Goal: Browse casually: Explore the website without a specific task or goal

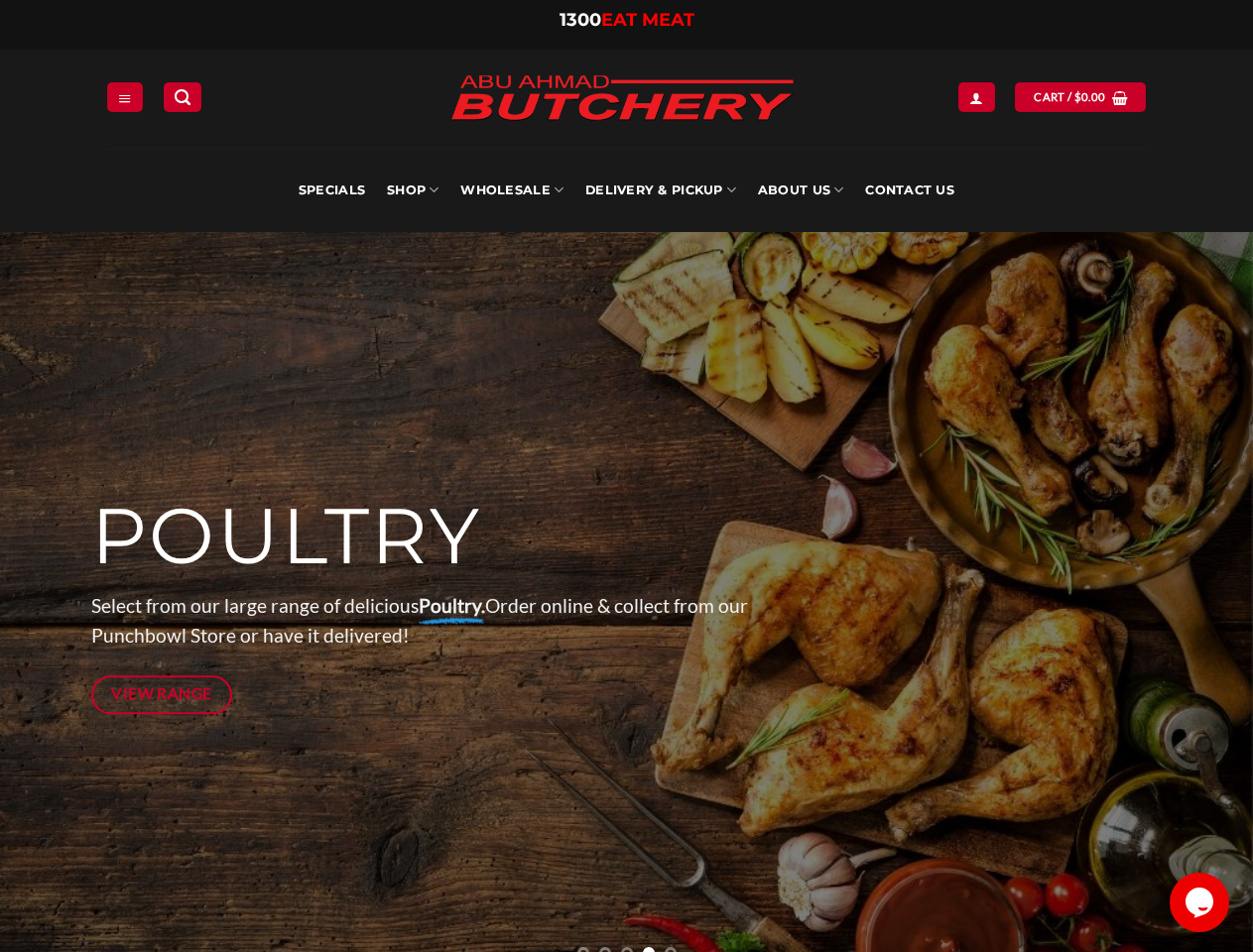
click at [626, 476] on div at bounding box center [626, 604] width 1071 height 744
click at [125, 96] on icon "Menu" at bounding box center [125, 98] width 14 height 16
click at [413, 191] on link "SHOP" at bounding box center [413, 191] width 52 height 83
click at [513, 191] on link "Wholesale" at bounding box center [512, 191] width 103 height 83
click at [660, 191] on link "Delivery & Pickup" at bounding box center [661, 191] width 151 height 83
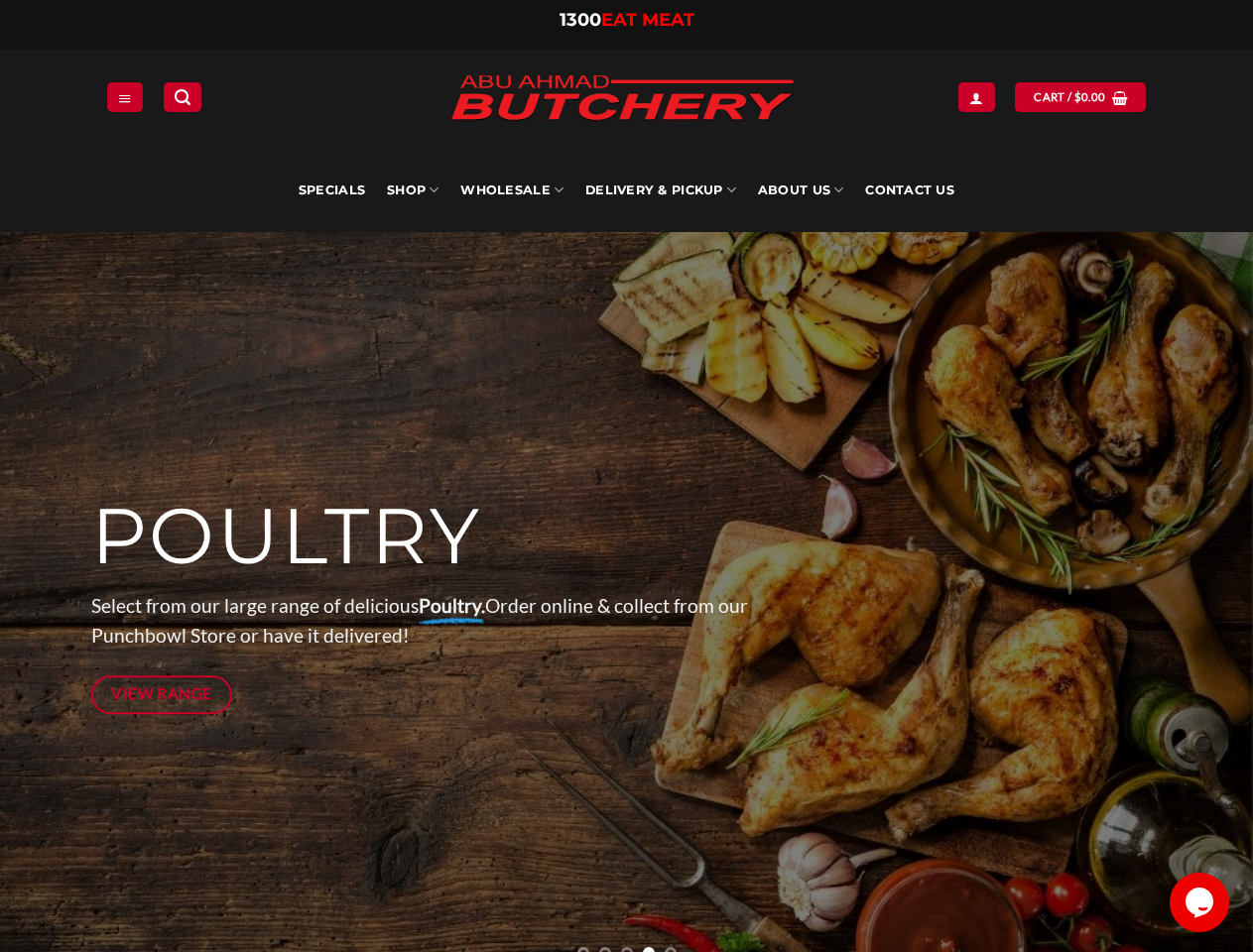
click at [800, 191] on link "About Us" at bounding box center [800, 191] width 85 height 83
click at [626, 592] on p "Select from our large range of delicious Poultry. Order online & collect from o…" at bounding box center [445, 620] width 707 height 61
click at [50, 604] on icon "Previous" at bounding box center [50, 605] width 36 height 36
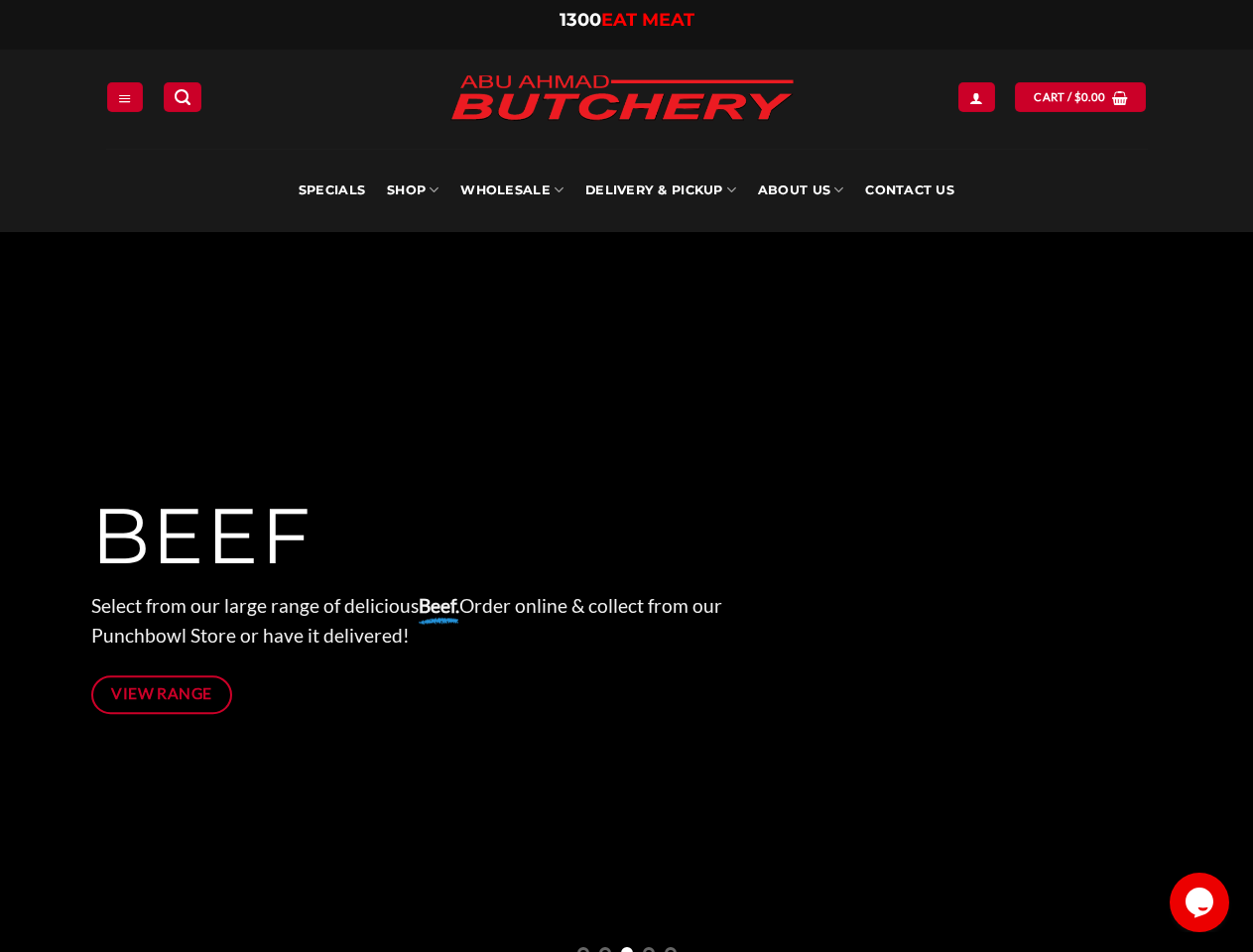
click at [50, 604] on icon "Previous" at bounding box center [50, 605] width 36 height 36
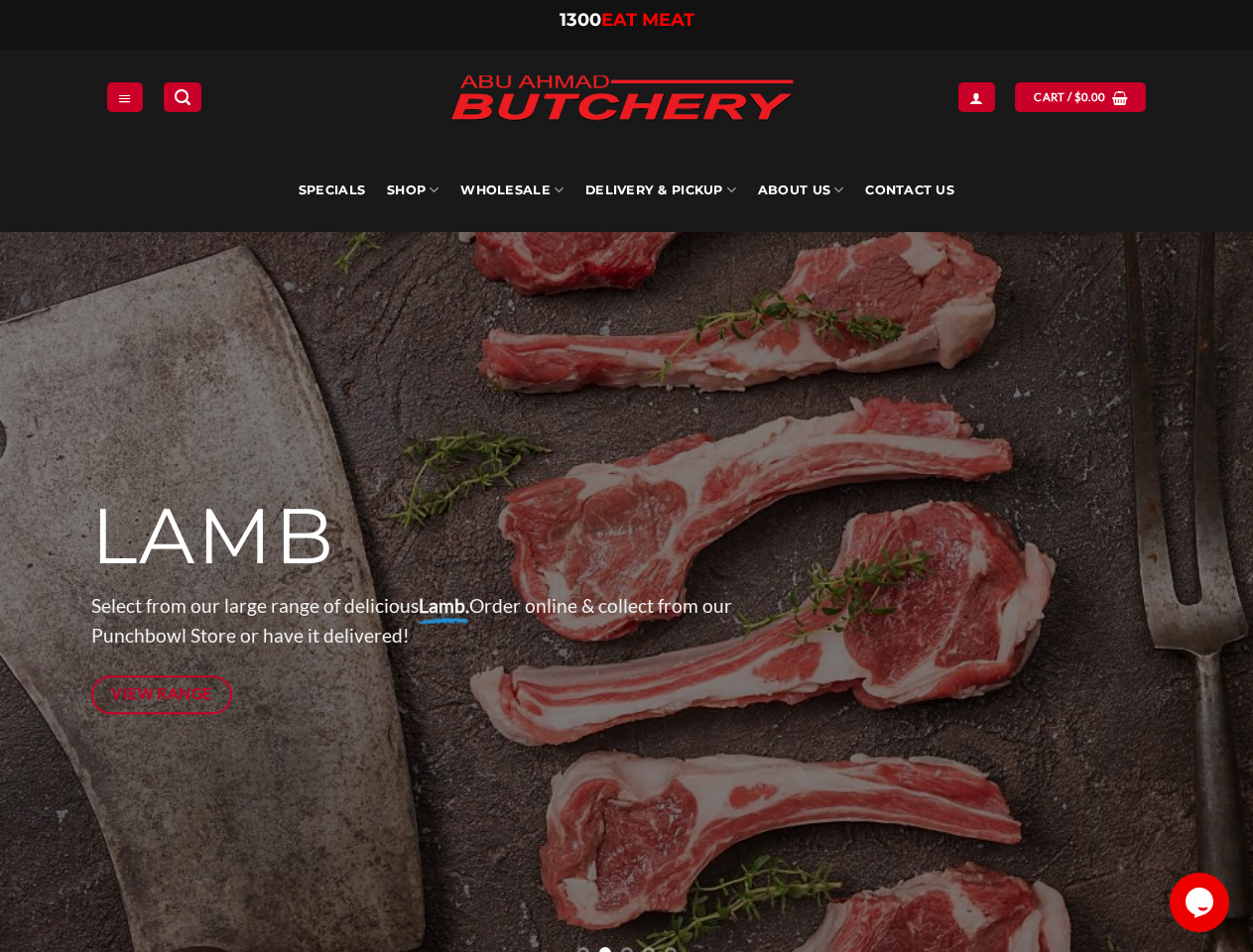
click at [1203, 604] on icon "Next" at bounding box center [1203, 605] width 36 height 36
